Goal: Navigation & Orientation: Find specific page/section

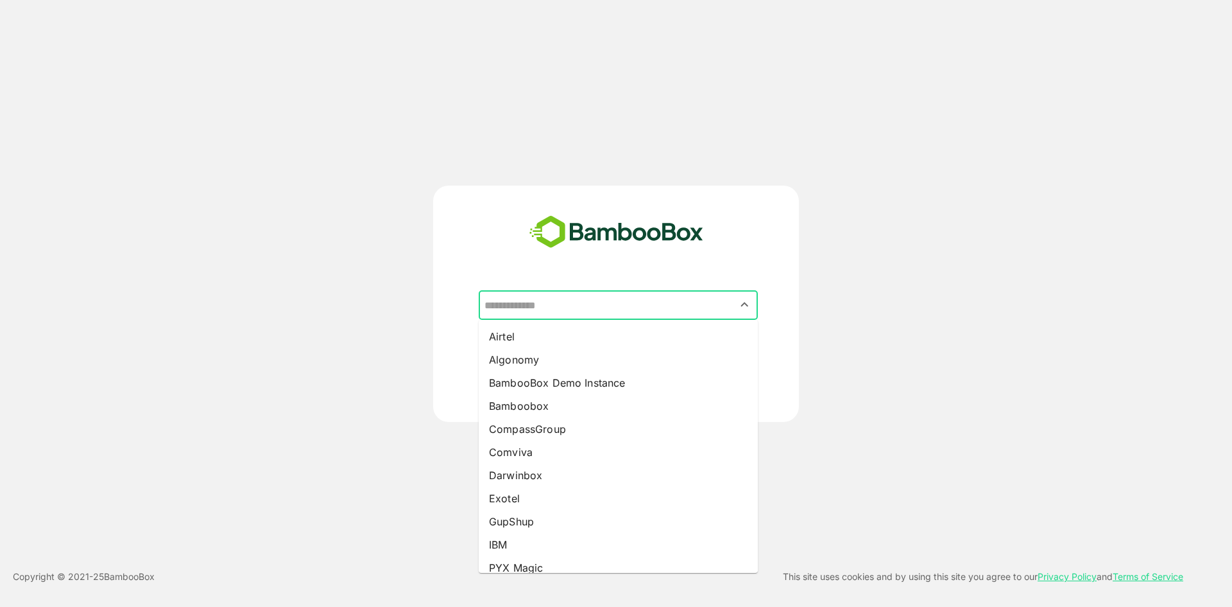
click at [630, 304] on input "text" at bounding box center [618, 305] width 274 height 24
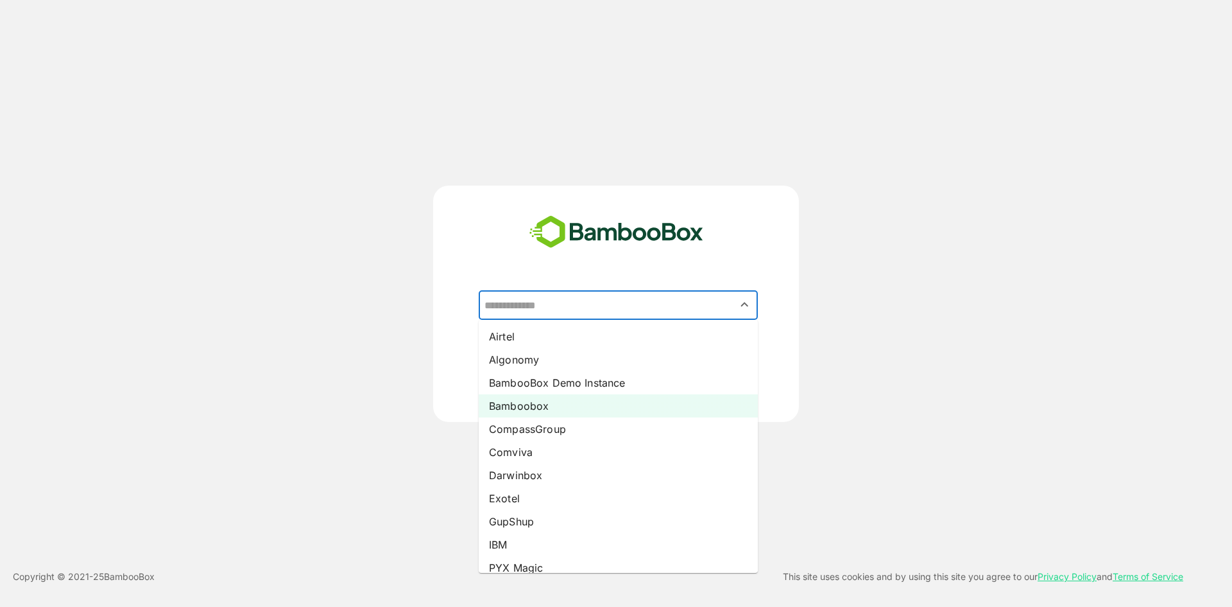
click at [546, 412] on li "Bamboobox" at bounding box center [618, 405] width 279 height 23
type input "*********"
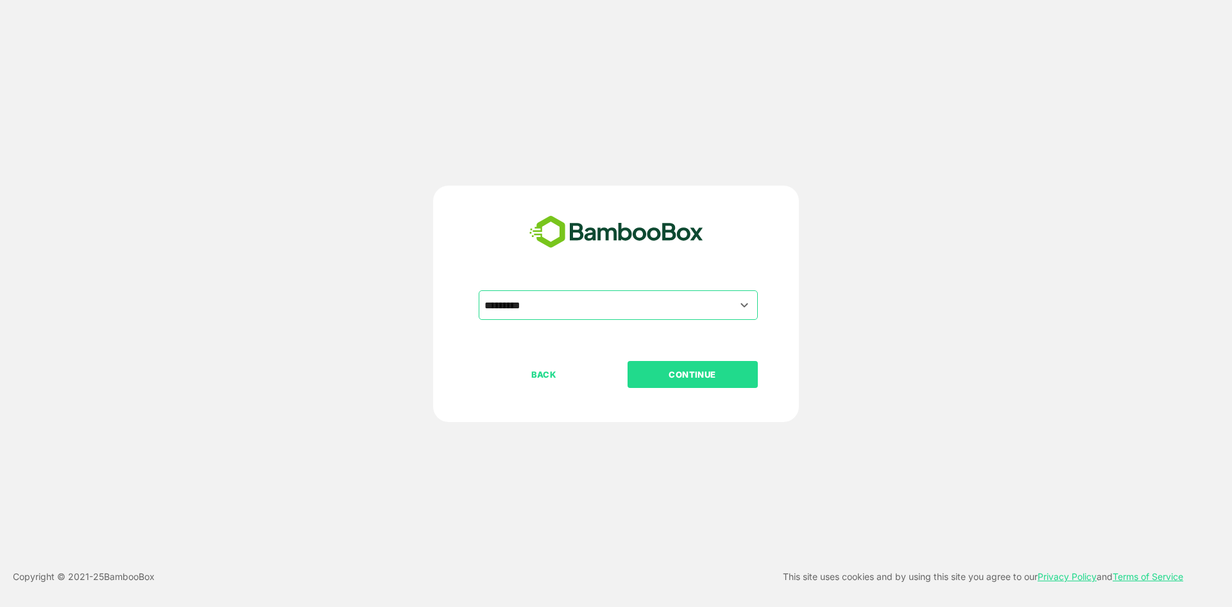
click at [689, 363] on button "CONTINUE" at bounding box center [693, 374] width 130 height 27
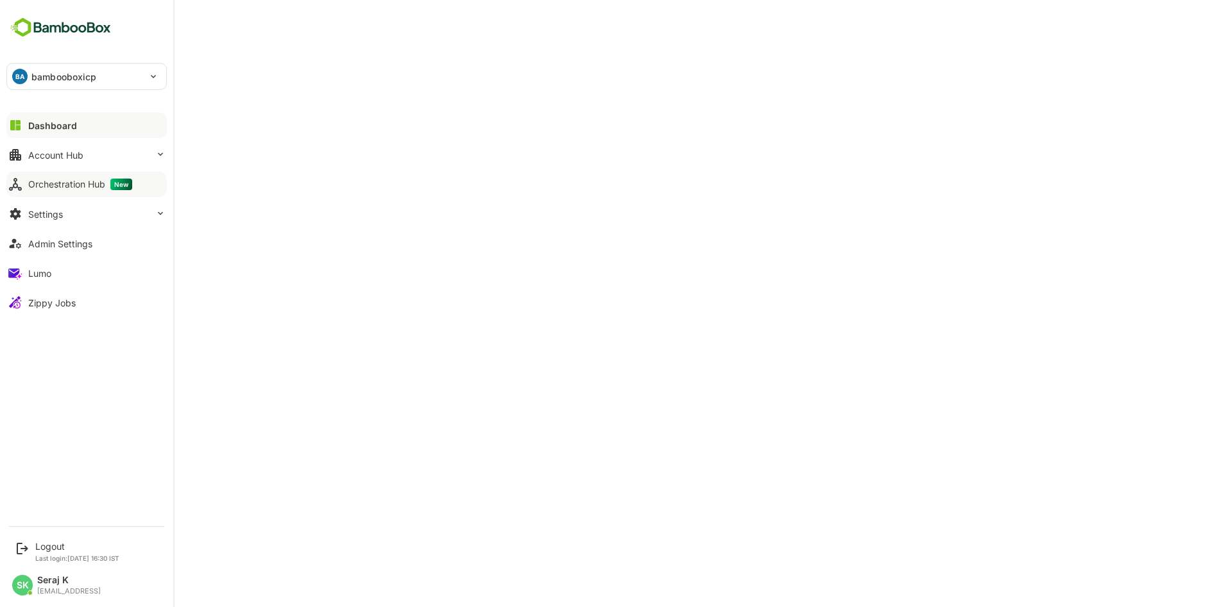
click at [77, 184] on div "Orchestration Hub New" at bounding box center [80, 184] width 104 height 12
click at [74, 250] on button "Admin Settings" at bounding box center [86, 243] width 160 height 26
click at [88, 178] on button "Orchestration Hub New" at bounding box center [86, 184] width 160 height 26
click at [44, 541] on div "Logout" at bounding box center [77, 546] width 84 height 11
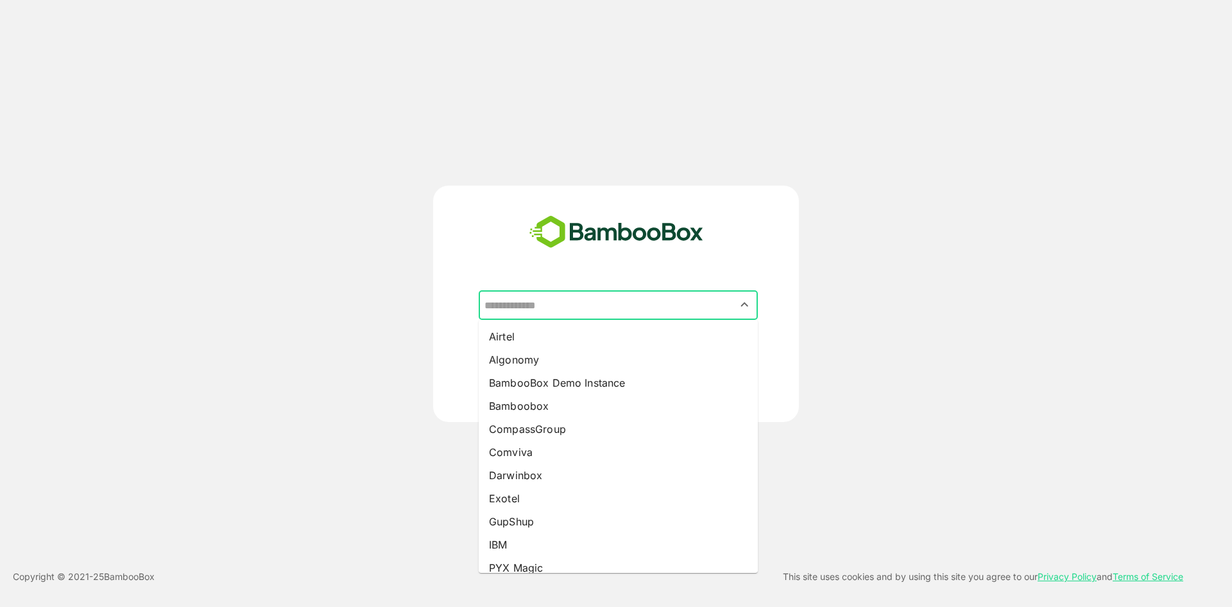
click at [576, 298] on input "text" at bounding box center [618, 305] width 274 height 24
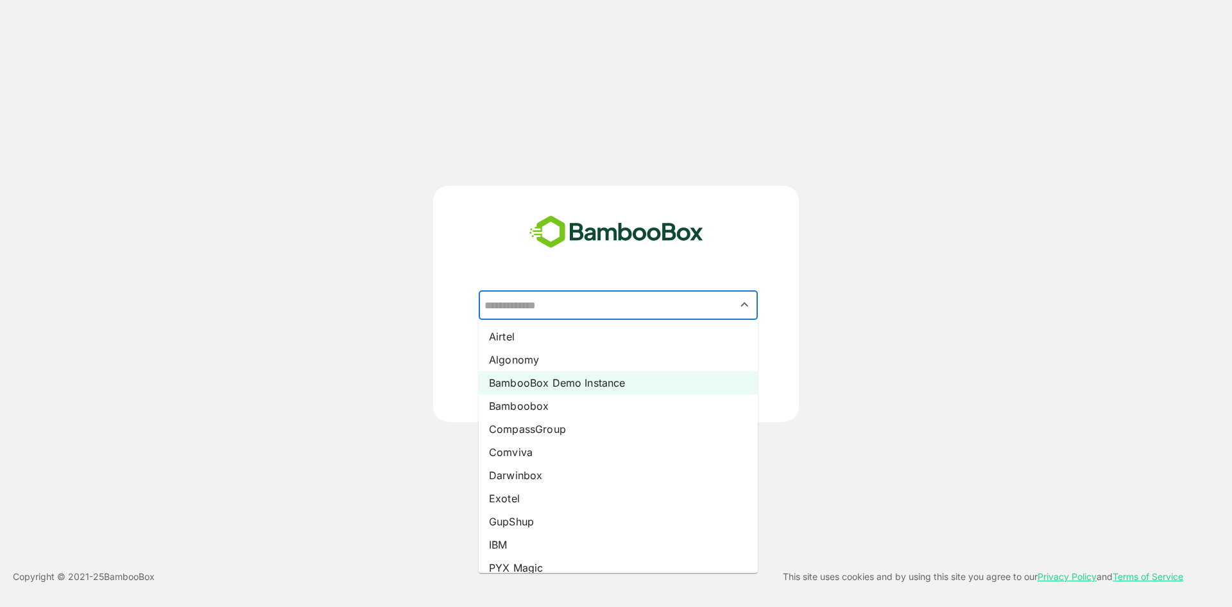
click at [556, 382] on li "BambooBox Demo Instance" at bounding box center [618, 382] width 279 height 23
type input "**********"
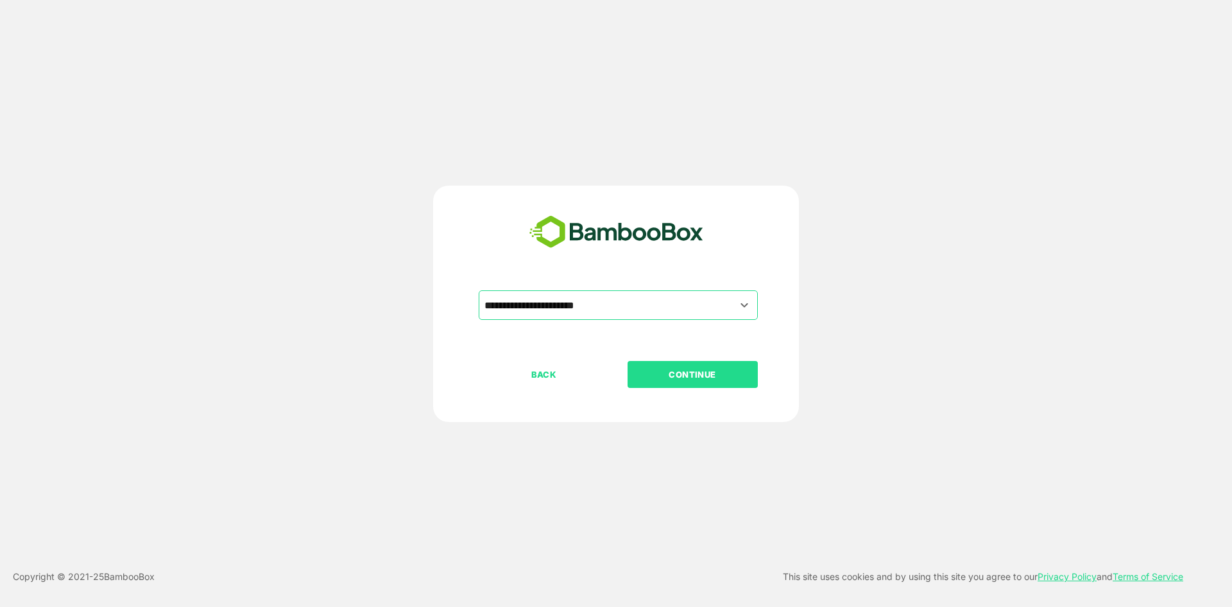
click at [673, 380] on p "CONTINUE" at bounding box center [692, 374] width 128 height 14
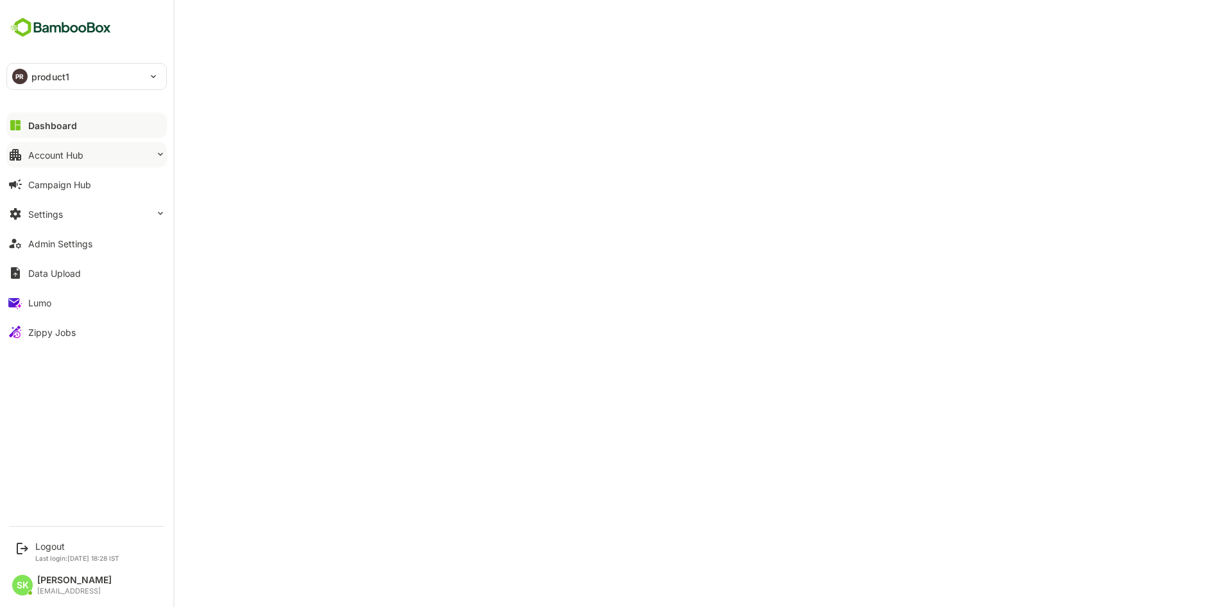
click at [112, 147] on button "Account Hub" at bounding box center [86, 155] width 160 height 26
click at [55, 541] on div "Logout" at bounding box center [77, 546] width 84 height 11
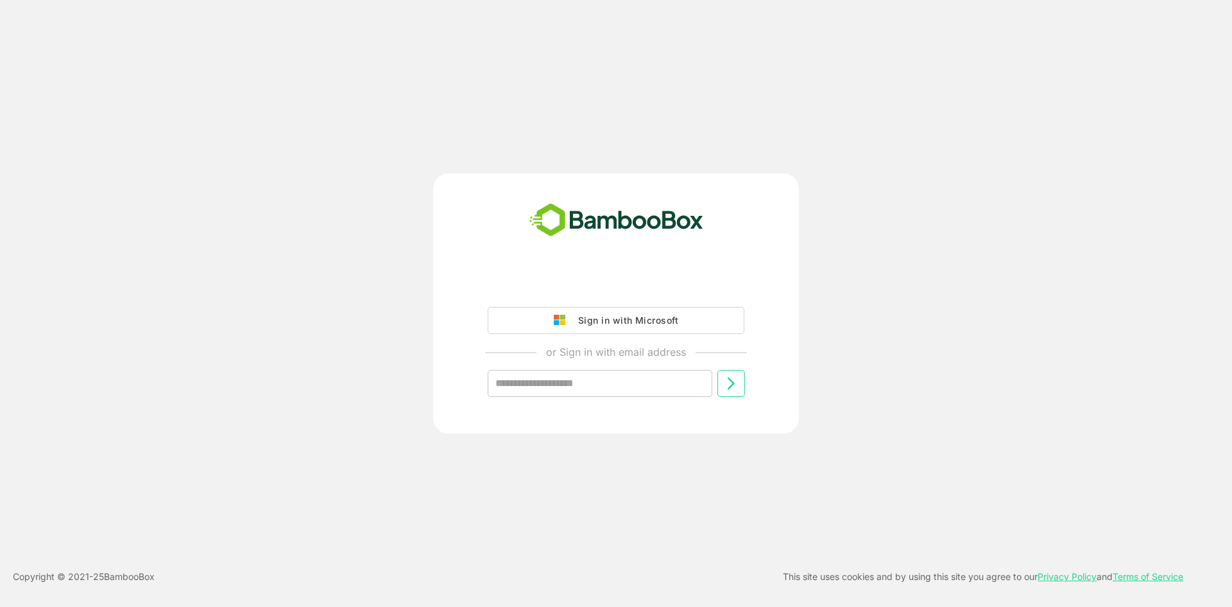
click at [290, 453] on div "Sign in with Microsoft or Sign in with email address ​ Copyright © 2021- 25 Bam…" at bounding box center [616, 303] width 1232 height 607
